Goal: Task Accomplishment & Management: Use online tool/utility

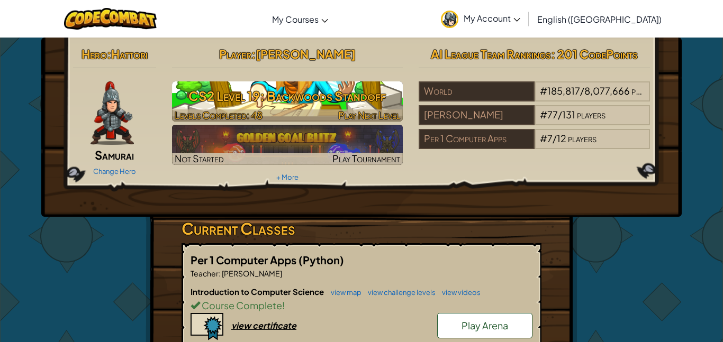
click at [302, 103] on h3 "CS2 Level 19: Backwoods Standoff" at bounding box center [287, 96] width 231 height 24
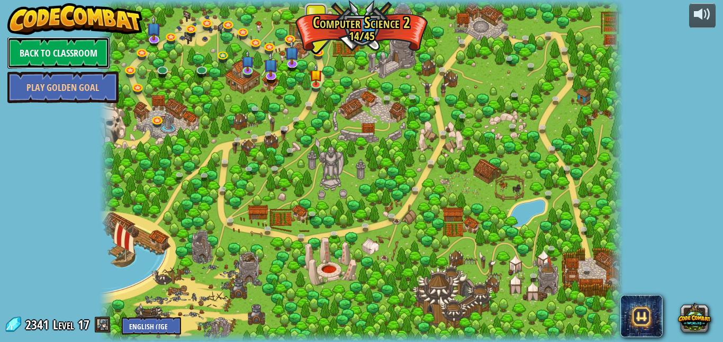
click at [39, 55] on link "Back to Classroom" at bounding box center [58, 53] width 102 height 32
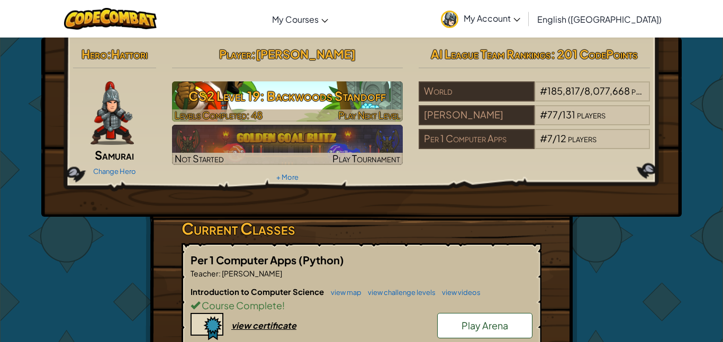
click at [255, 107] on h3 "CS2 Level 19: Backwoods Standoff" at bounding box center [287, 96] width 231 height 24
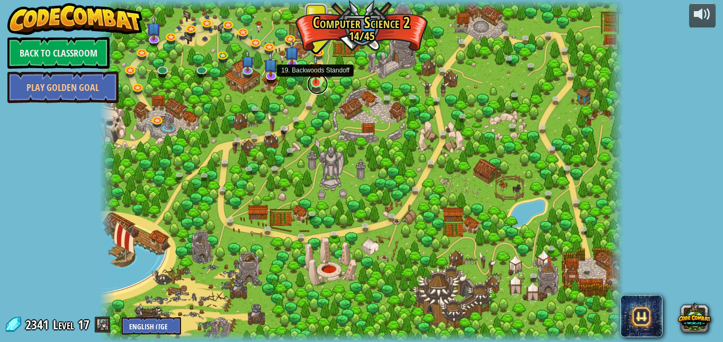
click at [322, 84] on link at bounding box center [317, 84] width 21 height 21
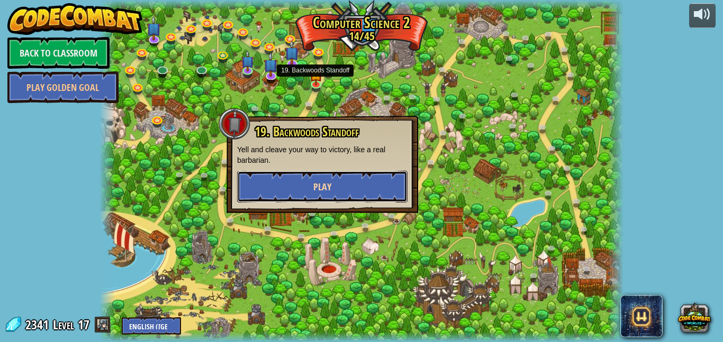
click at [311, 180] on button "Play" at bounding box center [322, 187] width 170 height 32
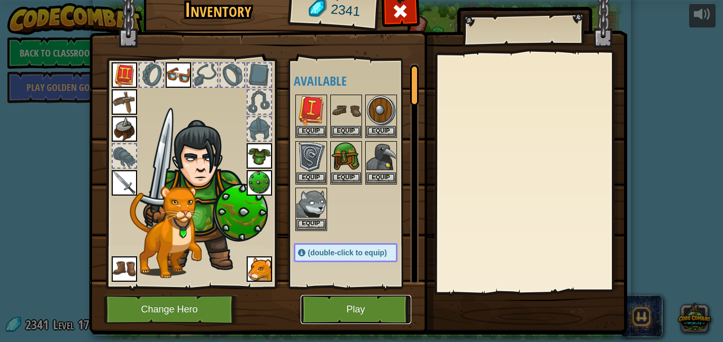
click at [330, 310] on button "Play" at bounding box center [356, 309] width 111 height 29
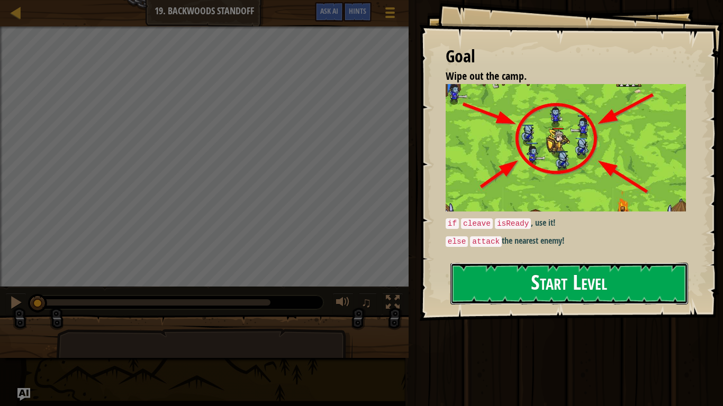
click at [470, 300] on button "Start Level" at bounding box center [569, 284] width 238 height 42
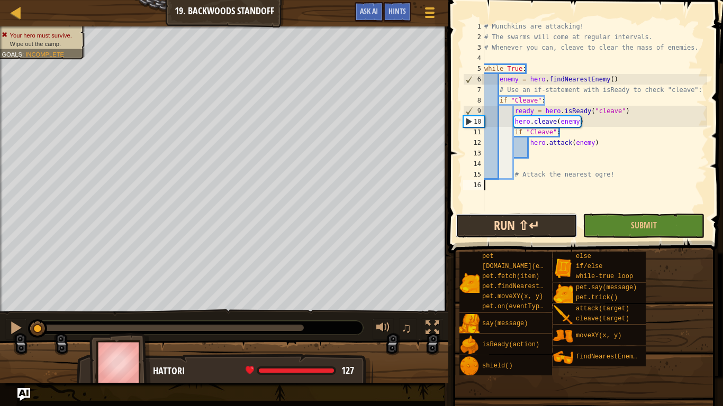
click at [505, 218] on button "Run ⇧↵" at bounding box center [517, 226] width 122 height 24
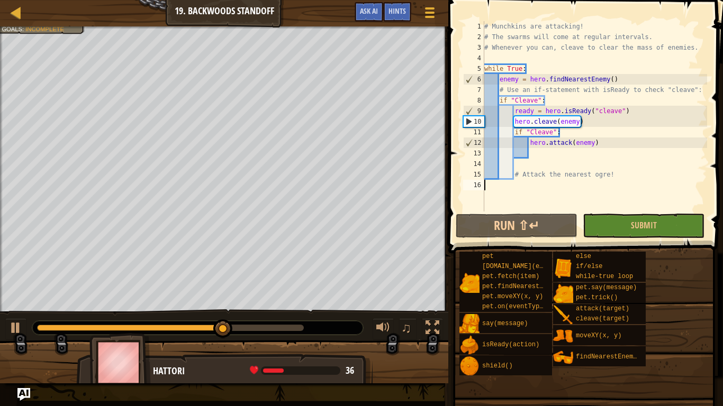
click at [554, 138] on div "# Munchkins are attacking! # The swarms will come at regular intervals. # Whene…" at bounding box center [594, 127] width 225 height 212
type textarea "hero.attack(enemy)"
click at [543, 150] on div "# Munchkins are attacking! # The swarms will come at regular intervals. # Whene…" at bounding box center [594, 127] width 225 height 212
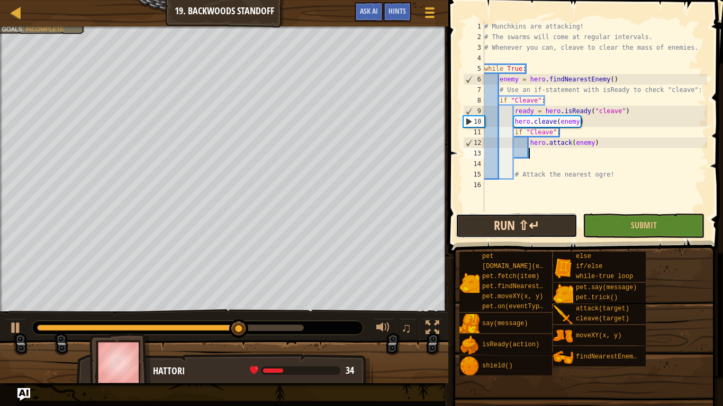
click at [506, 229] on button "Run ⇧↵" at bounding box center [517, 226] width 122 height 24
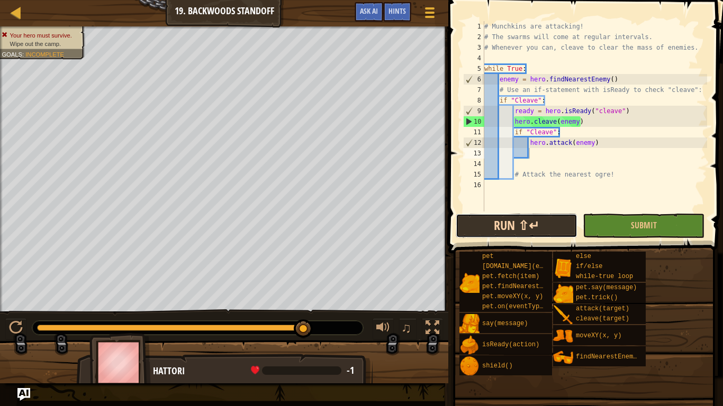
click at [530, 215] on button "Run ⇧↵" at bounding box center [517, 226] width 122 height 24
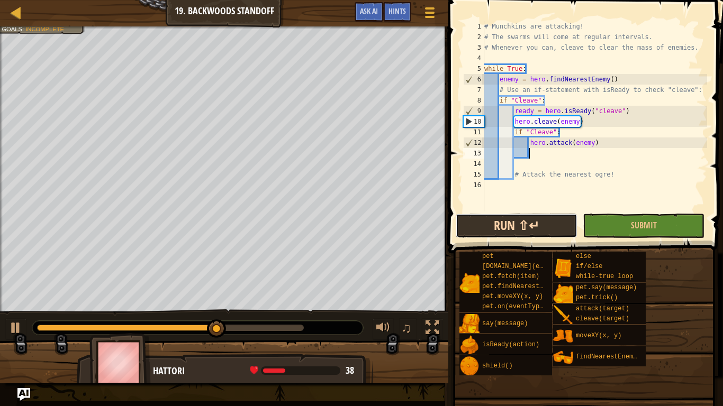
click at [530, 215] on button "Run ⇧↵" at bounding box center [517, 226] width 122 height 24
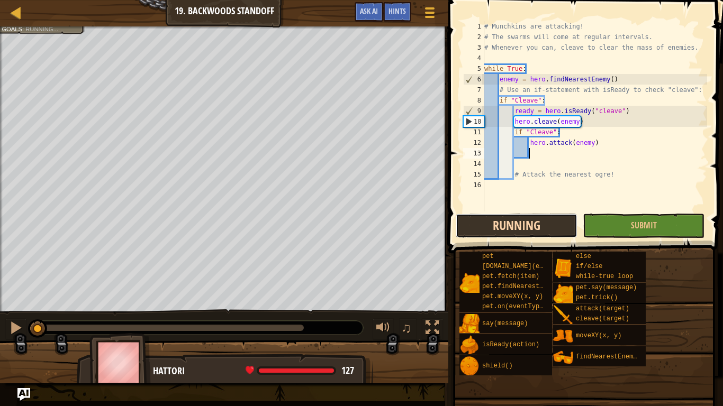
click at [530, 215] on button "Running" at bounding box center [517, 226] width 122 height 24
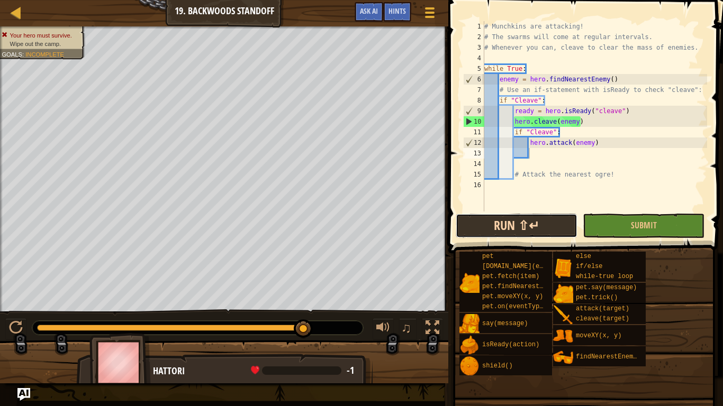
click at [513, 221] on button "Run ⇧↵" at bounding box center [517, 226] width 122 height 24
click at [503, 231] on button "Run ⇧↵" at bounding box center [517, 226] width 122 height 24
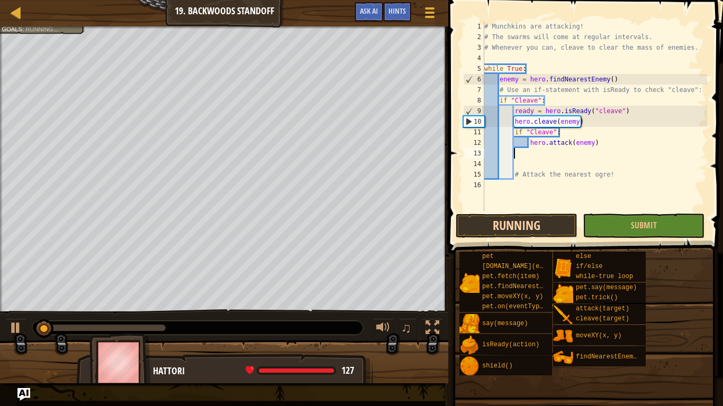
type textarea "\"
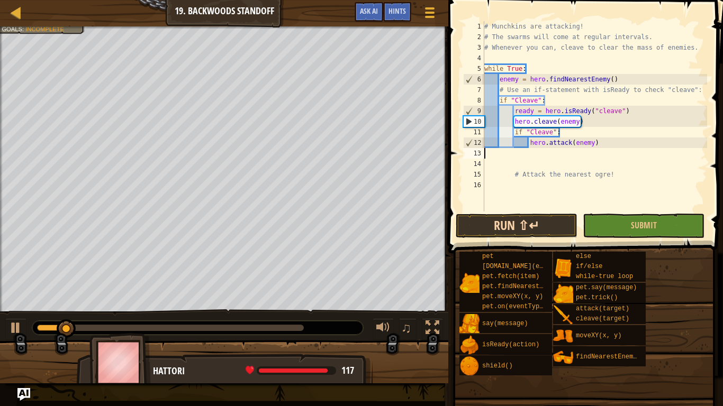
scroll to position [5, 0]
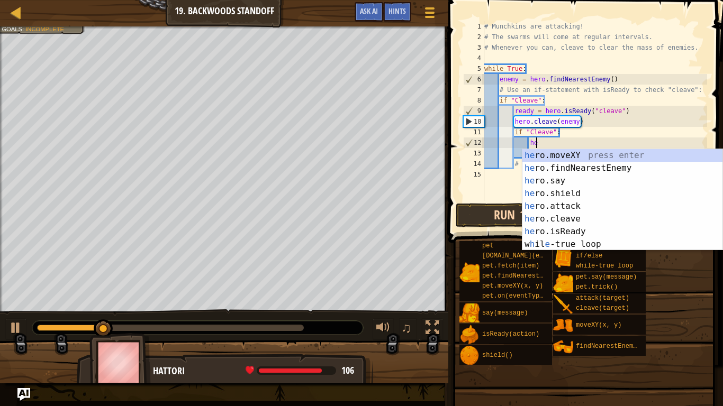
type textarea "h"
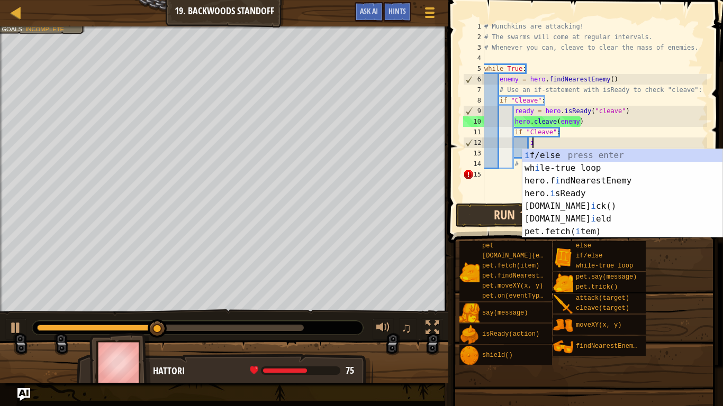
scroll to position [5, 7]
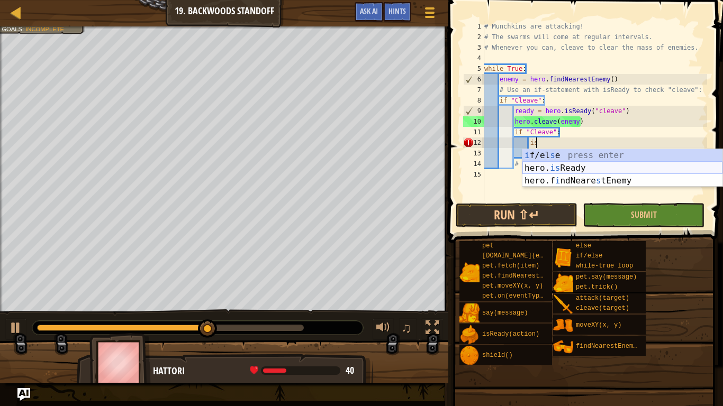
click at [549, 168] on div "i f/el s e press enter hero. is Ready press enter hero.f i ndNeare s tEnemy pre…" at bounding box center [622, 181] width 200 height 64
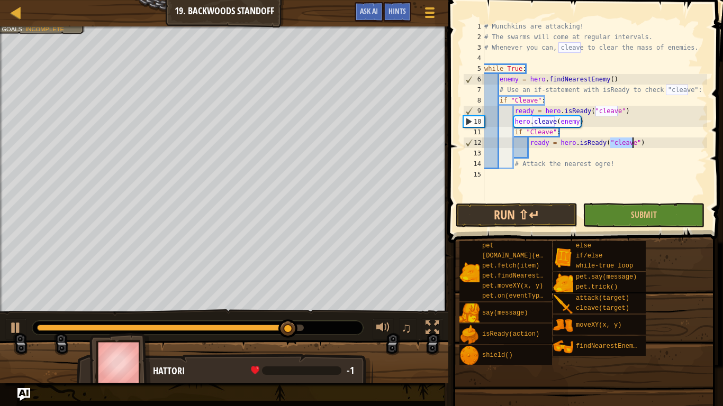
click at [582, 143] on div "# Munchkins are attacking! # The swarms will come at regular intervals. # Whene…" at bounding box center [594, 121] width 225 height 201
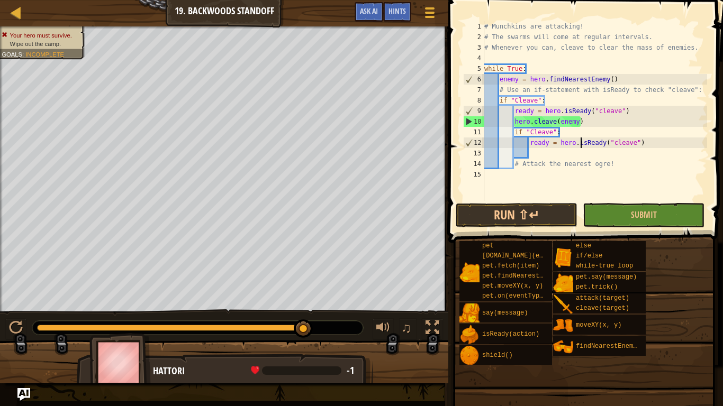
click at [581, 143] on div "# Munchkins are attacking! # The swarms will come at regular intervals. # Whene…" at bounding box center [594, 121] width 225 height 201
click at [583, 143] on div "# Munchkins are attacking! # The swarms will come at regular intervals. # Whene…" at bounding box center [594, 121] width 225 height 201
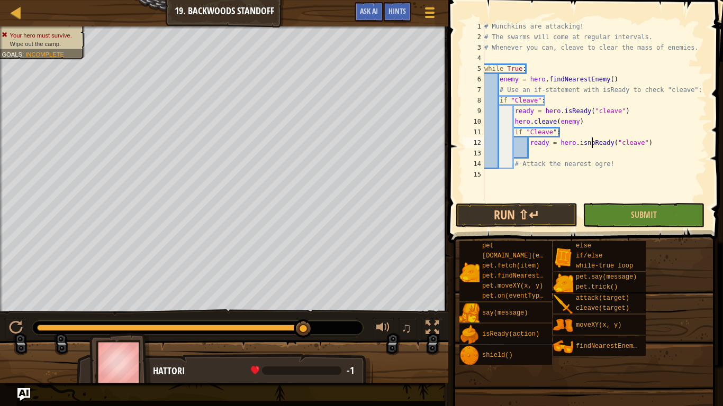
type textarea "ready = hero.isnotReady("cleave")"
click at [665, 151] on div "# Munchkins are attacking! # The swarms will come at regular intervals. # Whene…" at bounding box center [594, 121] width 225 height 201
click at [659, 143] on div "# Munchkins are attacking! # The swarms will come at regular intervals. # Whene…" at bounding box center [594, 121] width 225 height 201
type textarea "ready = hero.isnotReady("cleave")"
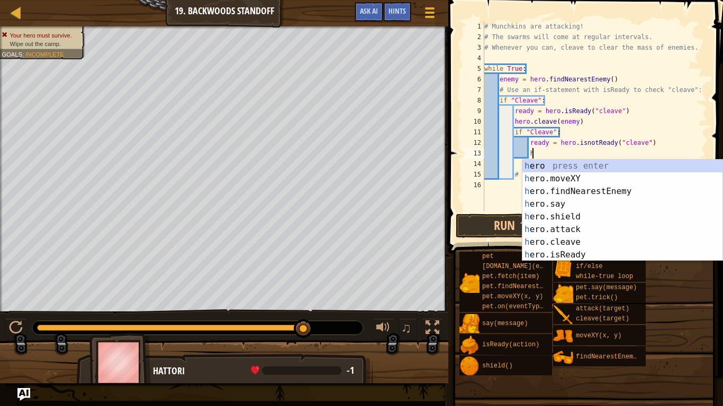
scroll to position [5, 6]
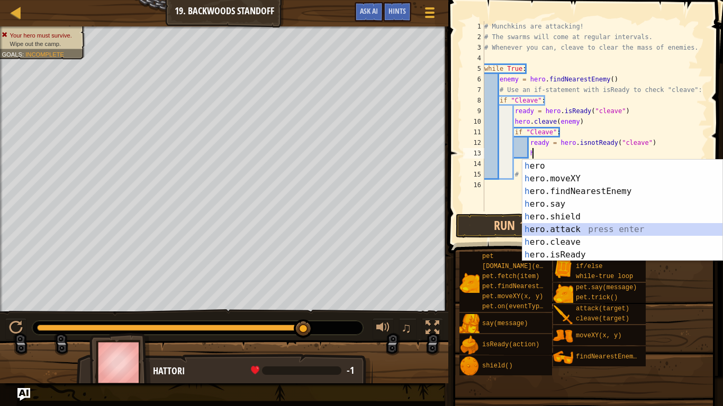
click at [614, 231] on div "h ero press enter h ero.moveXY press enter h ero.findNearestEnemy press enter h…" at bounding box center [622, 223] width 200 height 127
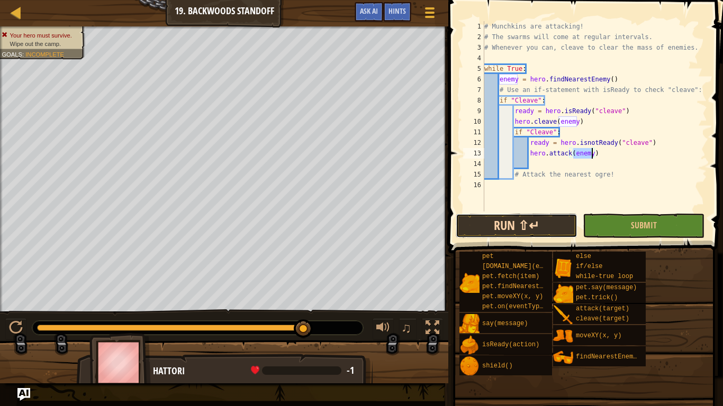
click at [555, 219] on button "Run ⇧↵" at bounding box center [517, 226] width 122 height 24
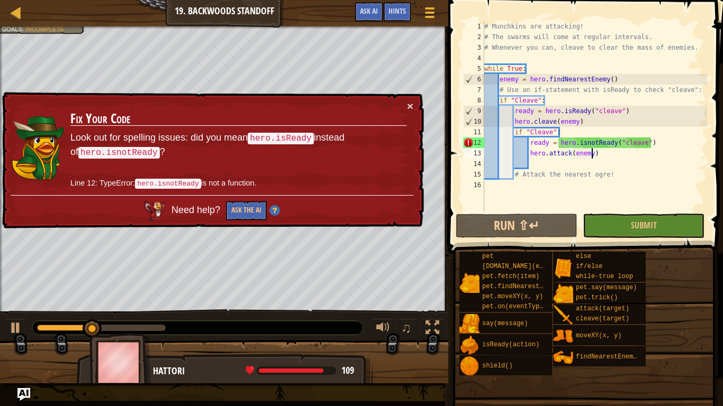
click at [595, 141] on div "# Munchkins are attacking! # The swarms will come at regular intervals. # Whene…" at bounding box center [594, 127] width 225 height 212
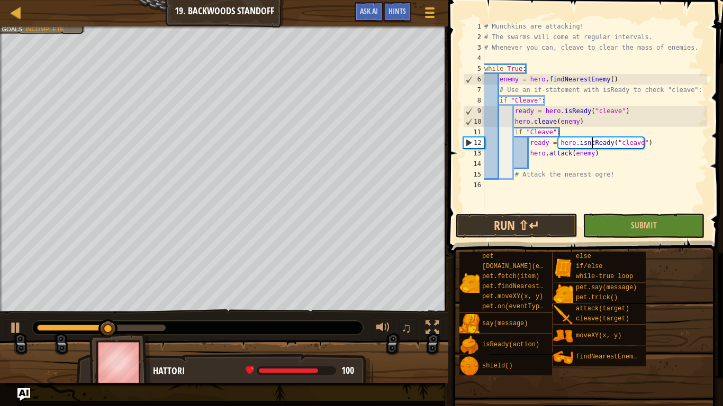
scroll to position [5, 16]
click at [539, 218] on button "Run ⇧↵" at bounding box center [517, 226] width 122 height 24
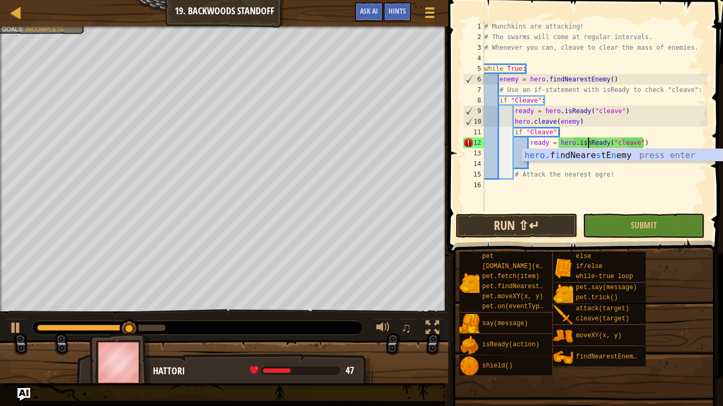
type textarea "ready = hero.isReady("cleave")"
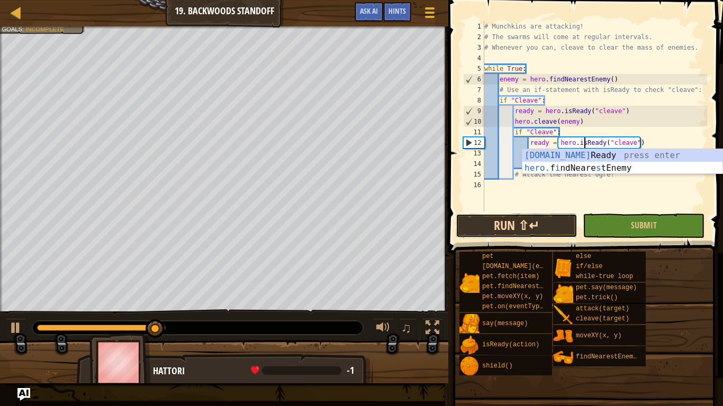
click at [540, 228] on button "Run ⇧↵" at bounding box center [517, 226] width 122 height 24
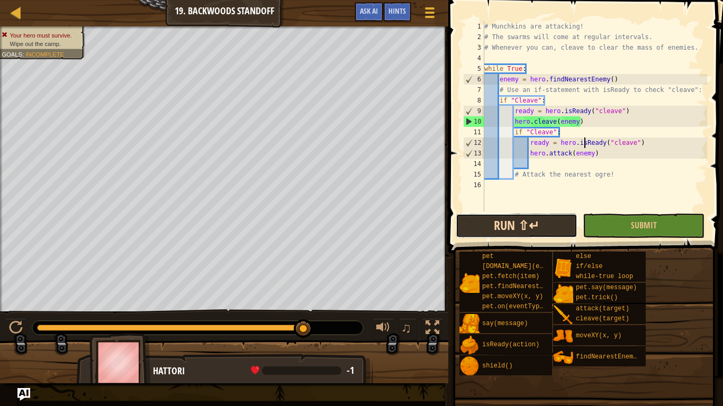
click at [540, 228] on button "Run ⇧↵" at bounding box center [517, 226] width 122 height 24
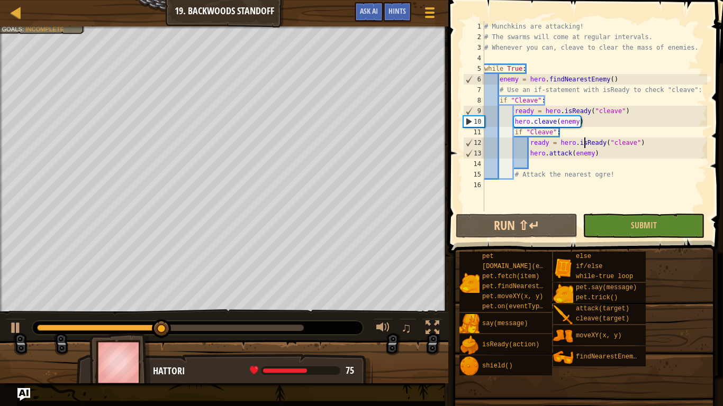
click at [675, 142] on div "# Munchkins are attacking! # The swarms will come at regular intervals. # Whene…" at bounding box center [594, 127] width 225 height 212
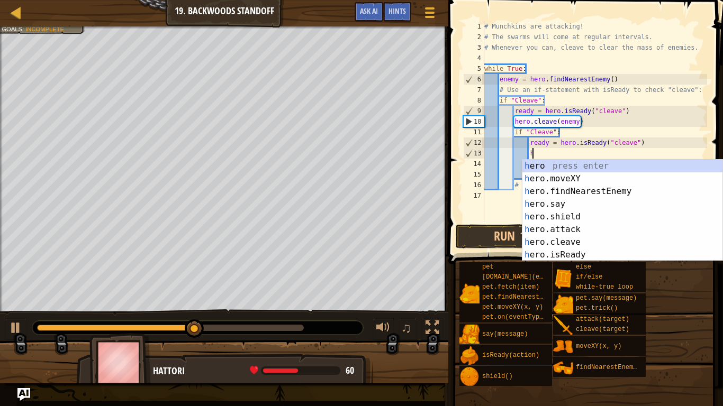
type textarea "h"
click at [657, 193] on div "h ero press enter h ero.moveXY press enter h ero.findNearestEnemy press enter h…" at bounding box center [622, 223] width 200 height 127
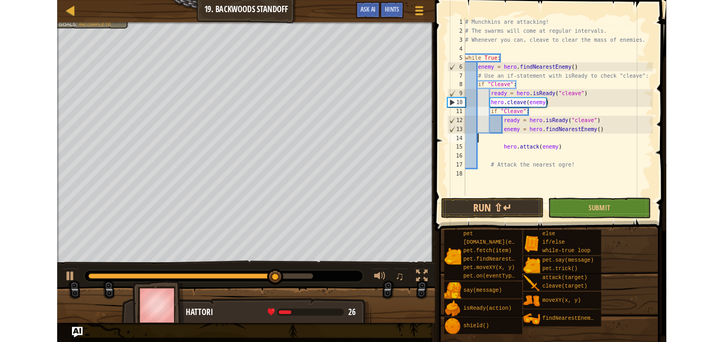
scroll to position [5, 0]
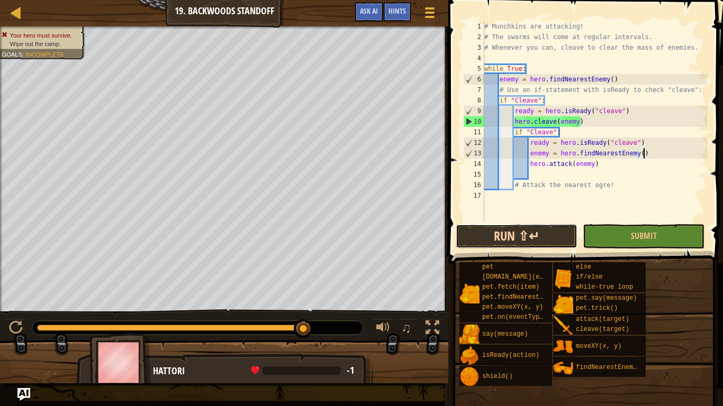
click at [505, 235] on button "Run ⇧↵" at bounding box center [517, 236] width 122 height 24
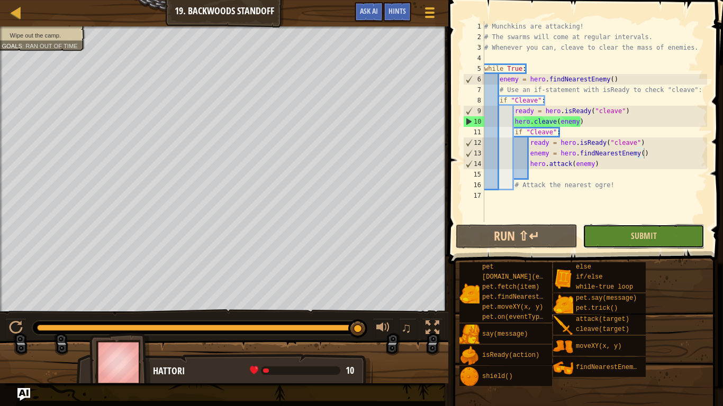
click at [600, 240] on button "Submit" at bounding box center [644, 236] width 122 height 24
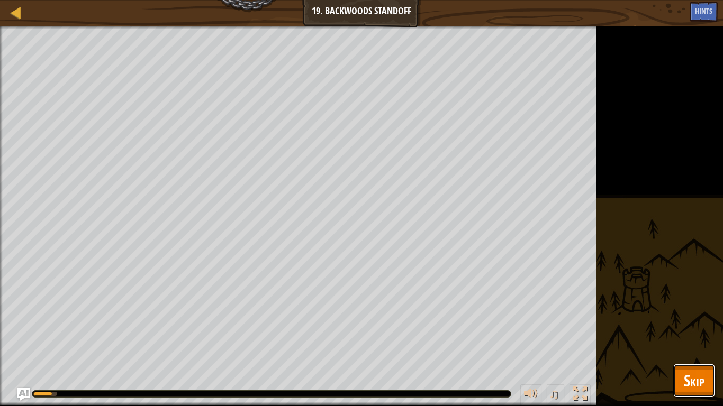
click at [686, 342] on span "Skip" at bounding box center [694, 381] width 21 height 22
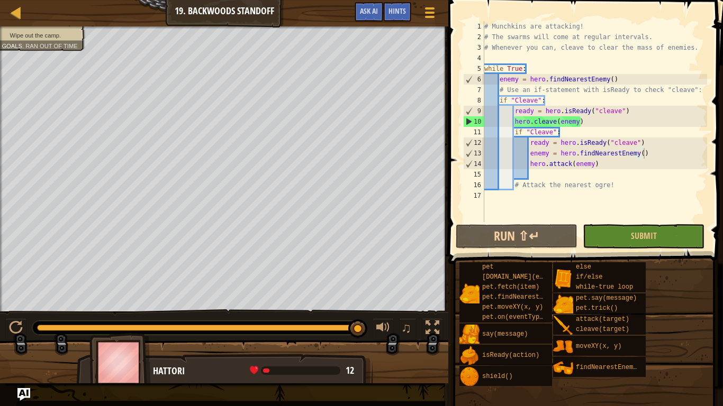
click at [515, 134] on div "# Munchkins are attacking! # The swarms will come at regular intervals. # Whene…" at bounding box center [594, 132] width 225 height 222
click at [515, 234] on button "Run ⇧↵" at bounding box center [517, 236] width 122 height 24
click at [0, 336] on div "♫" at bounding box center [224, 326] width 448 height 32
click at [0, 84] on div at bounding box center [1, 177] width 3 height 302
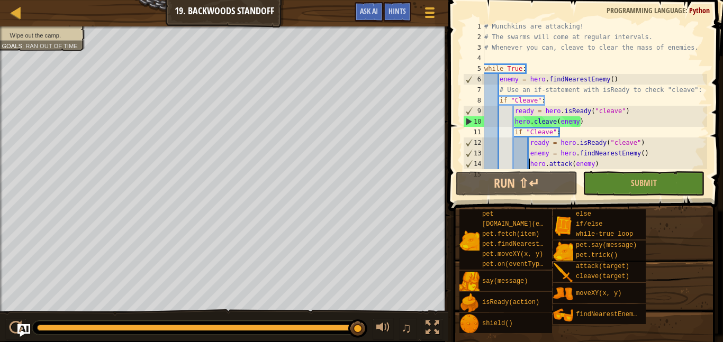
click at [529, 166] on div "# Munchkins are attacking! # The swarms will come at regular intervals. # Whene…" at bounding box center [594, 105] width 225 height 169
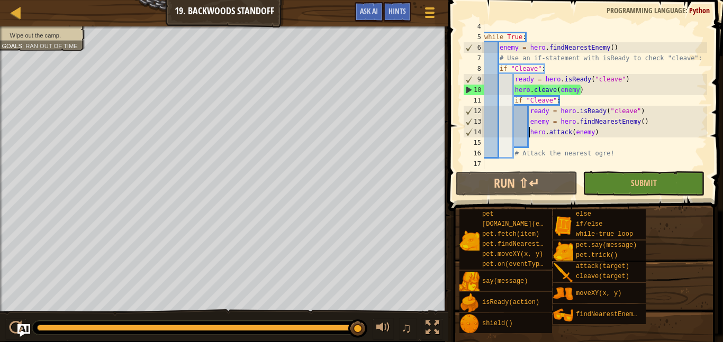
scroll to position [32, 0]
click at [590, 125] on div "while True : enemy = hero . findNearestEnemy ( ) # Use an if-statement with isR…" at bounding box center [594, 105] width 225 height 169
type textarea "enemy = hero.findNearestEnemy()"
click at [585, 146] on div "while True : enemy = hero . findNearestEnemy ( ) # Use an if-statement with isR…" at bounding box center [594, 105] width 225 height 169
type textarea "h"
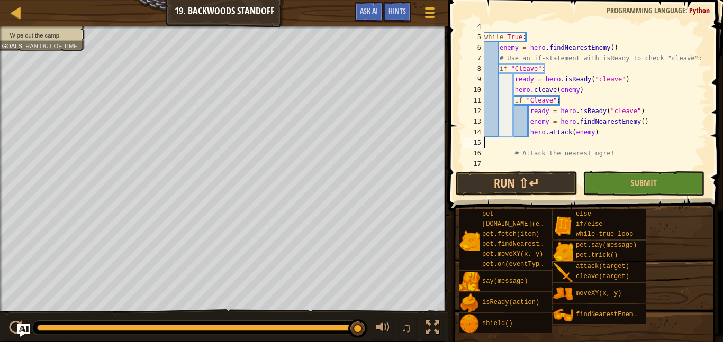
scroll to position [21, 0]
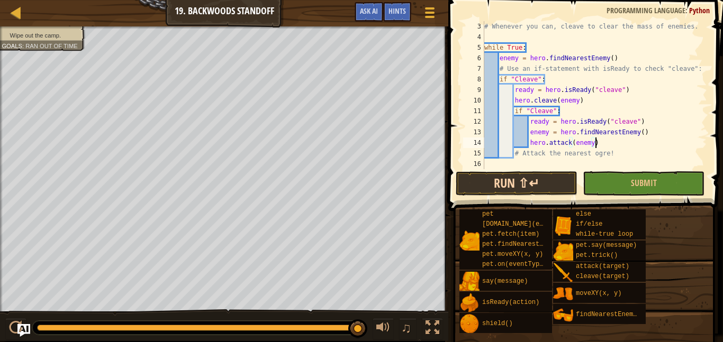
type textarea "hero.attack(enemy)"
click at [501, 193] on button "Run ⇧↵" at bounding box center [517, 183] width 122 height 24
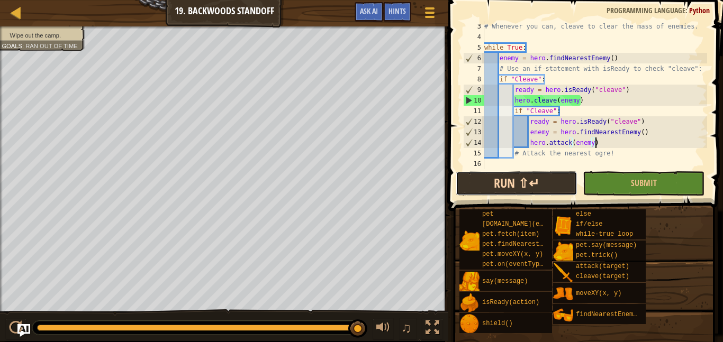
click at [471, 178] on button "Run ⇧↵" at bounding box center [517, 183] width 122 height 24
click at [544, 177] on button "Run ⇧↵" at bounding box center [517, 183] width 122 height 24
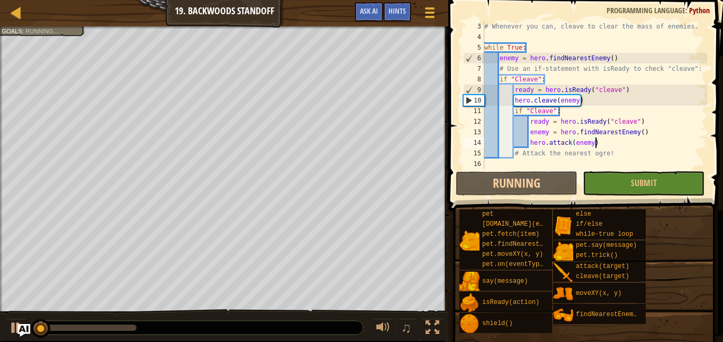
click at [619, 147] on div "# Whenever you can, cleave to clear the mass of enemies. while True : enemy = h…" at bounding box center [594, 105] width 225 height 169
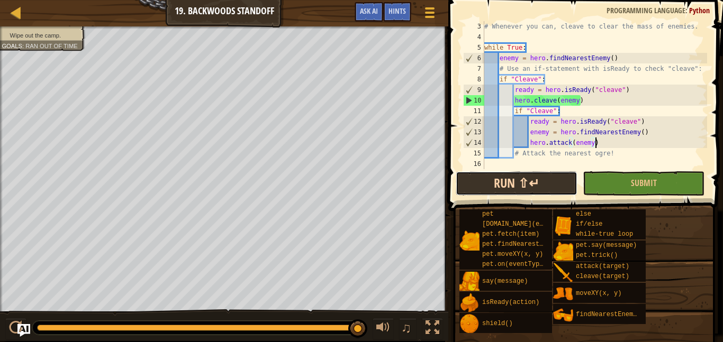
click at [548, 175] on button "Run ⇧↵" at bounding box center [517, 183] width 122 height 24
click at [547, 180] on button "Run ⇧↵" at bounding box center [517, 183] width 122 height 24
click at [547, 186] on button "Run ⇧↵" at bounding box center [517, 183] width 122 height 24
click at [550, 172] on button "Run ⇧↵" at bounding box center [517, 183] width 122 height 24
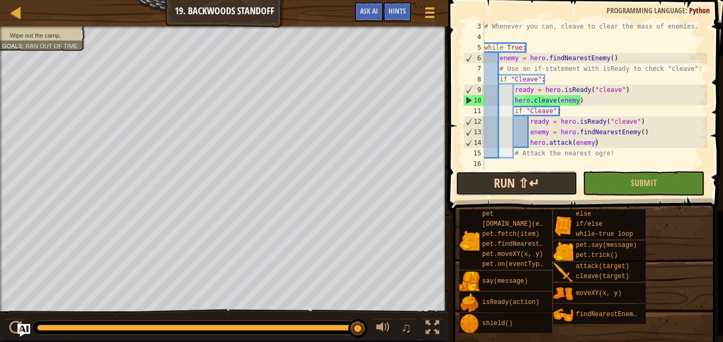
click at [550, 172] on button "Run ⇧↵" at bounding box center [517, 183] width 122 height 24
click at [513, 155] on div "# Whenever you can, cleave to clear the mass of enemies. while True : enemy = h…" at bounding box center [594, 105] width 225 height 169
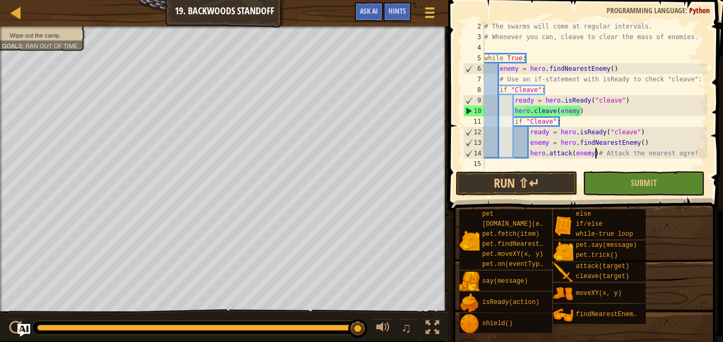
scroll to position [11, 0]
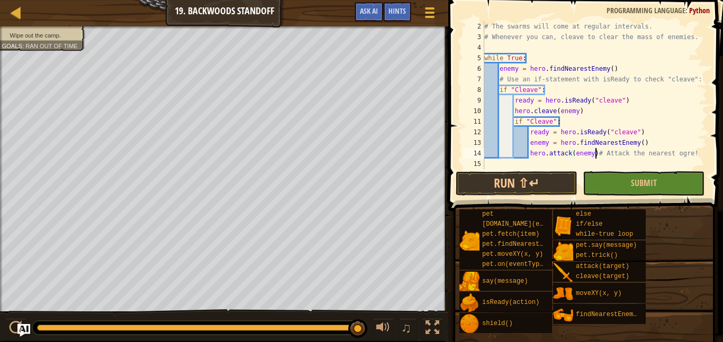
type textarea "# Attack the nearest ogre!"
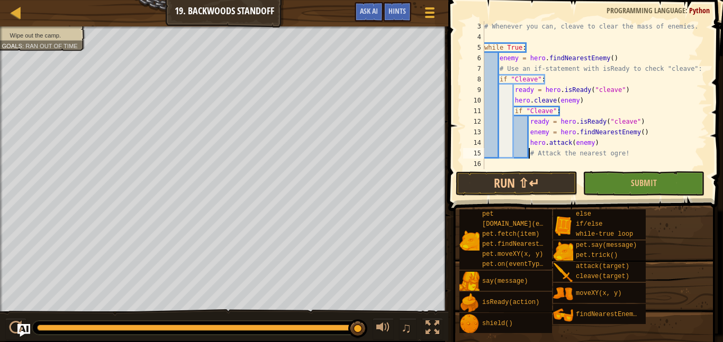
scroll to position [21, 0]
